Goal: Obtain resource: Obtain resource

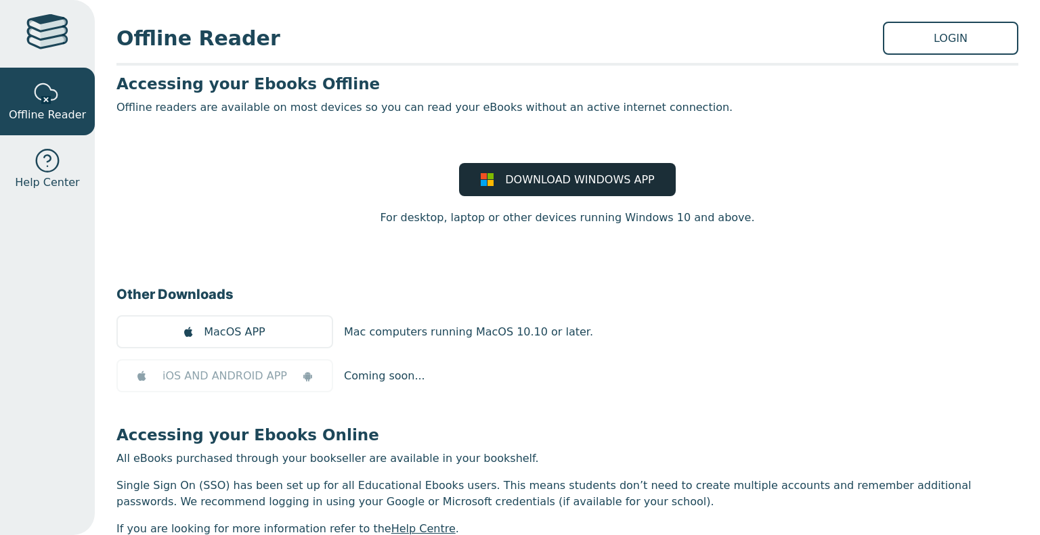
click at [542, 182] on span "DOWNLOAD WINDOWS APP" at bounding box center [579, 180] width 149 height 16
click at [38, 169] on div at bounding box center [47, 161] width 27 height 27
click at [979, 32] on link "LOGIN" at bounding box center [950, 38] width 135 height 33
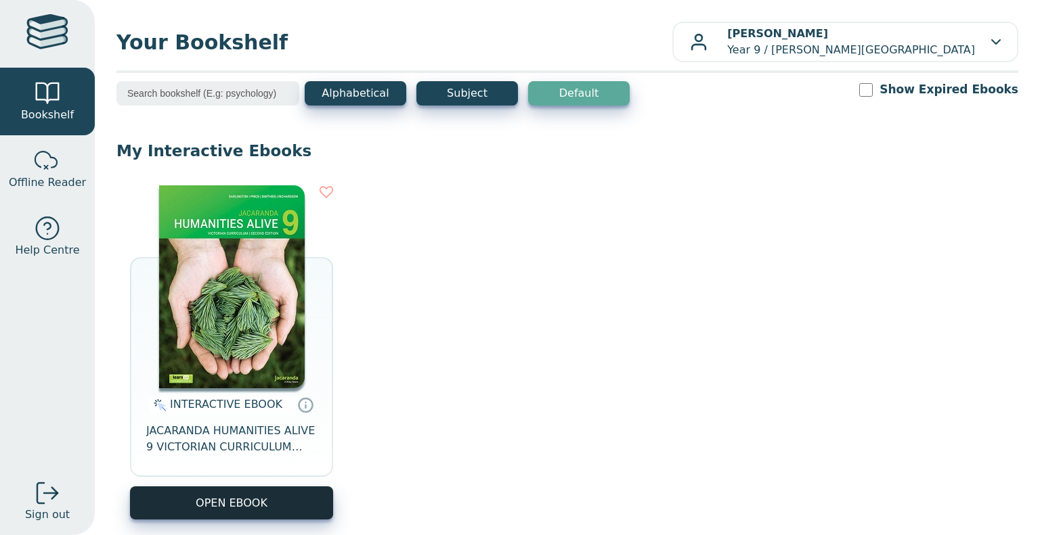
click at [236, 513] on button "OPEN EBOOK" at bounding box center [231, 503] width 203 height 33
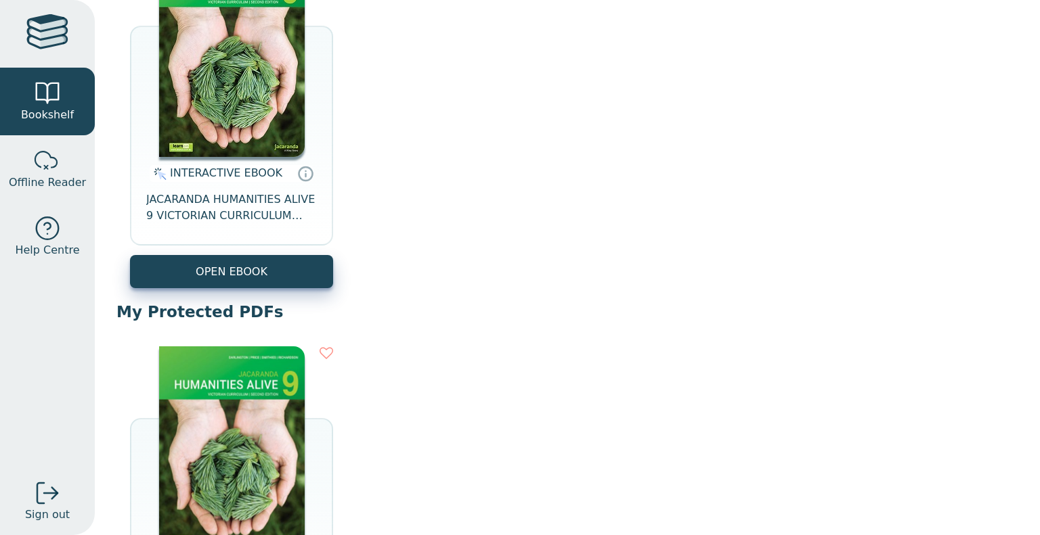
scroll to position [236, 0]
